Goal: Information Seeking & Learning: Check status

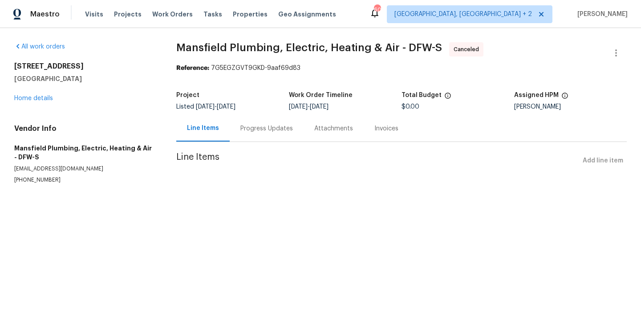
click at [264, 129] on div "Progress Updates" at bounding box center [266, 128] width 53 height 9
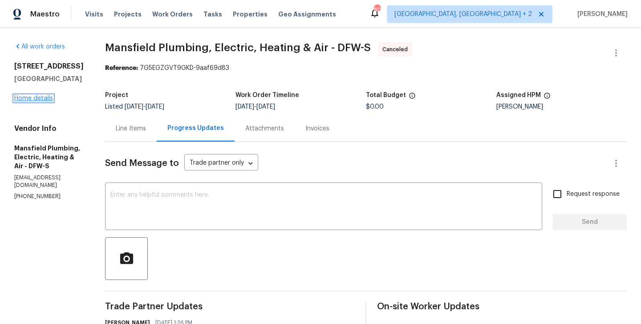
click at [33, 99] on link "Home details" at bounding box center [33, 98] width 39 height 6
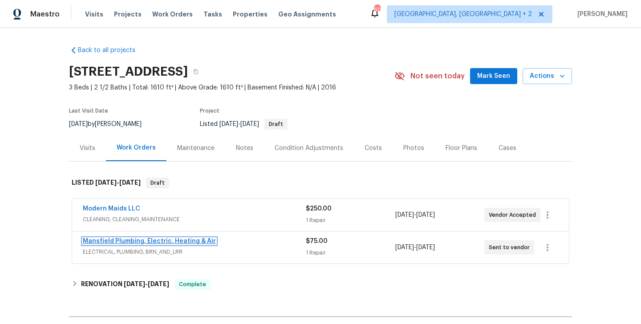
click at [200, 243] on link "Mansfield Plumbing, Electric, Heating & Air" at bounding box center [149, 241] width 133 height 6
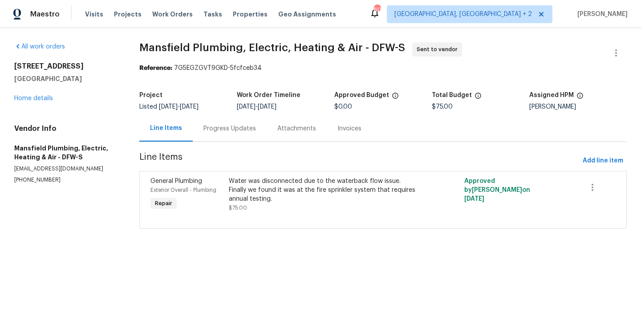
click at [224, 131] on div "Progress Updates" at bounding box center [229, 128] width 53 height 9
